Goal: Find specific page/section: Find specific page/section

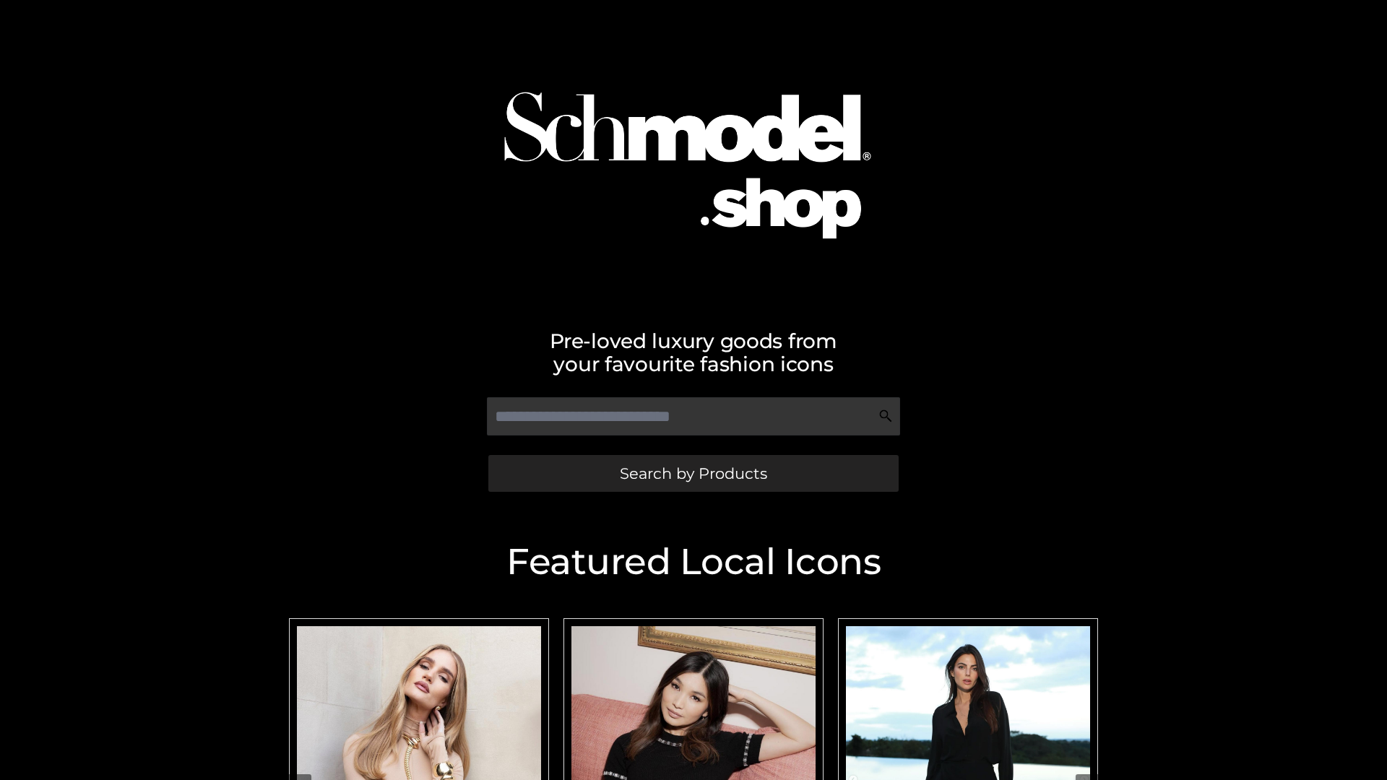
click at [693, 473] on span "Search by Products" at bounding box center [693, 473] width 147 height 15
